Goal: Complete application form

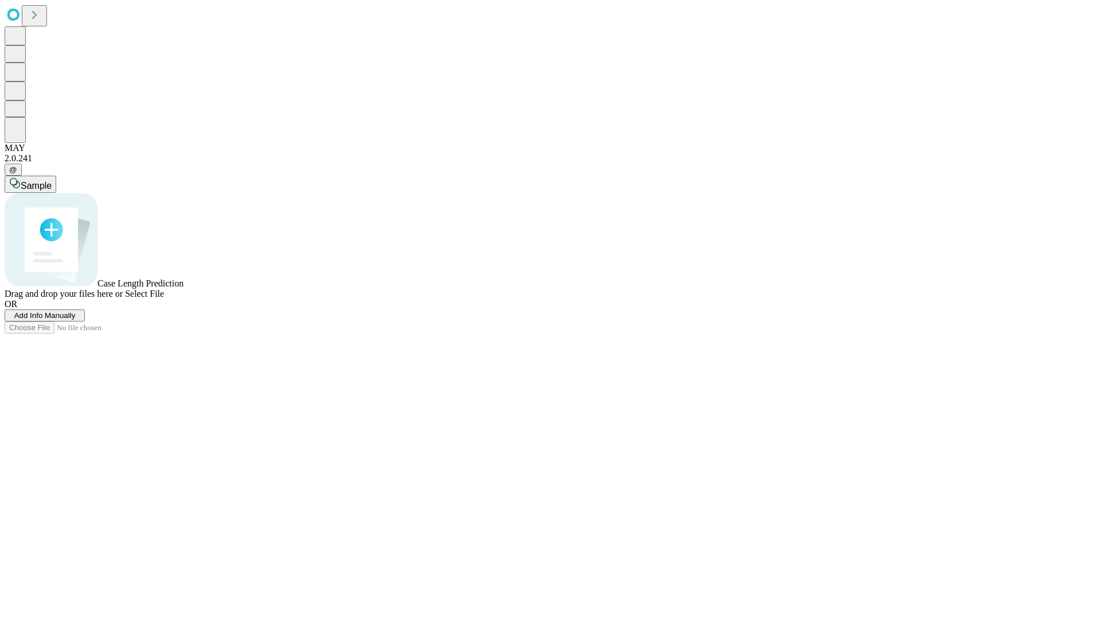
click at [76, 320] on span "Add Info Manually" at bounding box center [44, 315] width 61 height 9
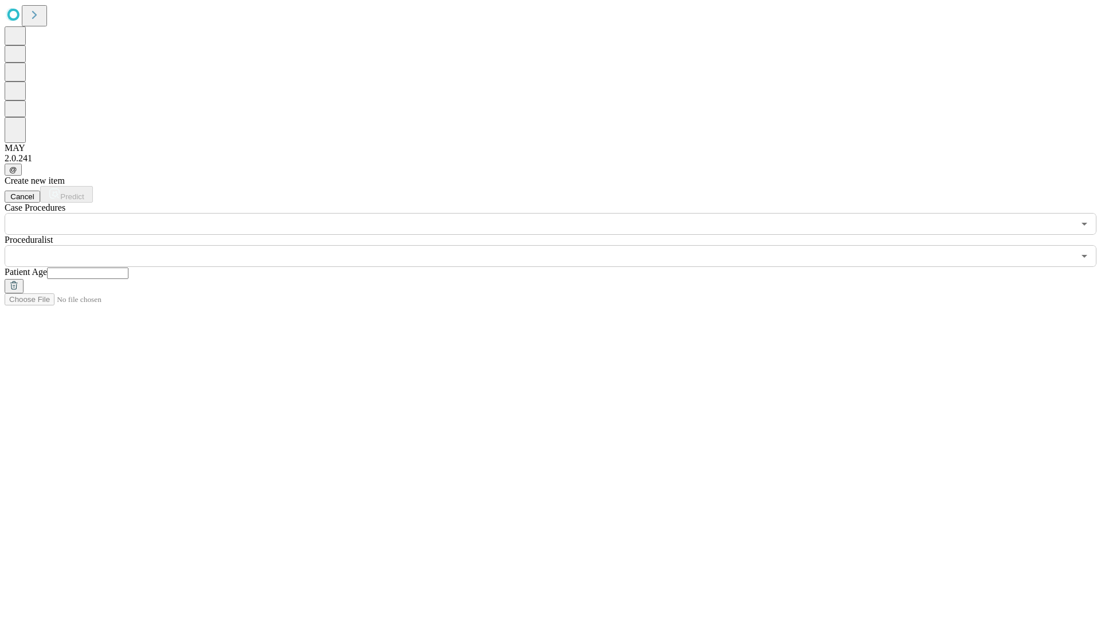
click at [129, 267] on input "text" at bounding box center [87, 272] width 81 height 11
type input "**"
click at [559, 245] on input "text" at bounding box center [540, 256] width 1070 height 22
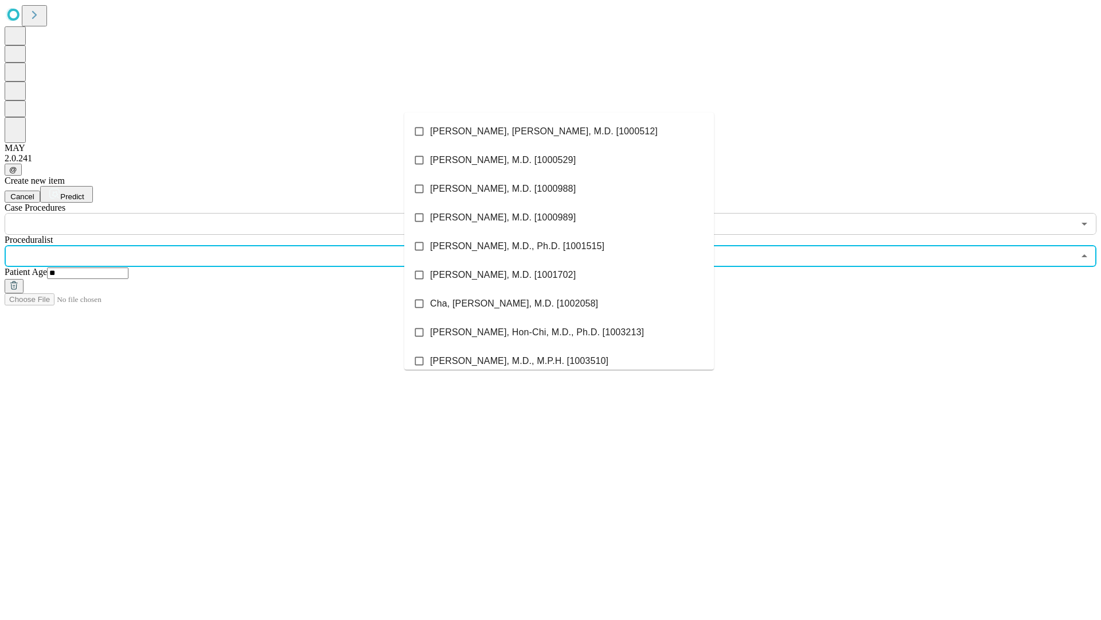
click at [559, 131] on li "[PERSON_NAME], [PERSON_NAME], M.D. [1000512]" at bounding box center [559, 131] width 310 height 29
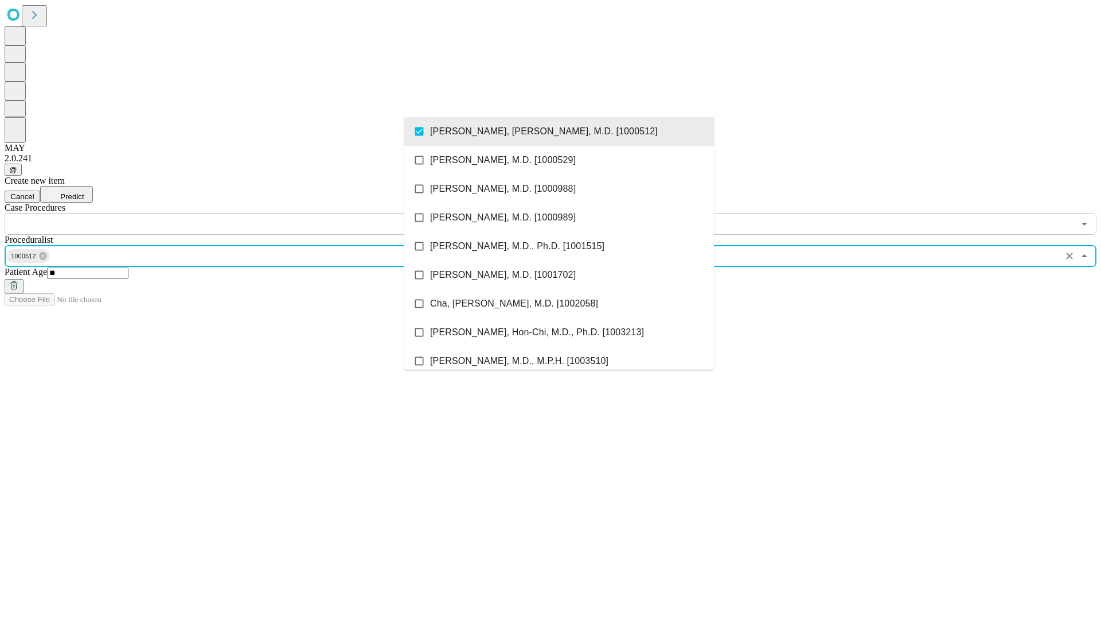
click at [241, 213] on input "text" at bounding box center [540, 224] width 1070 height 22
